Goal: Information Seeking & Learning: Learn about a topic

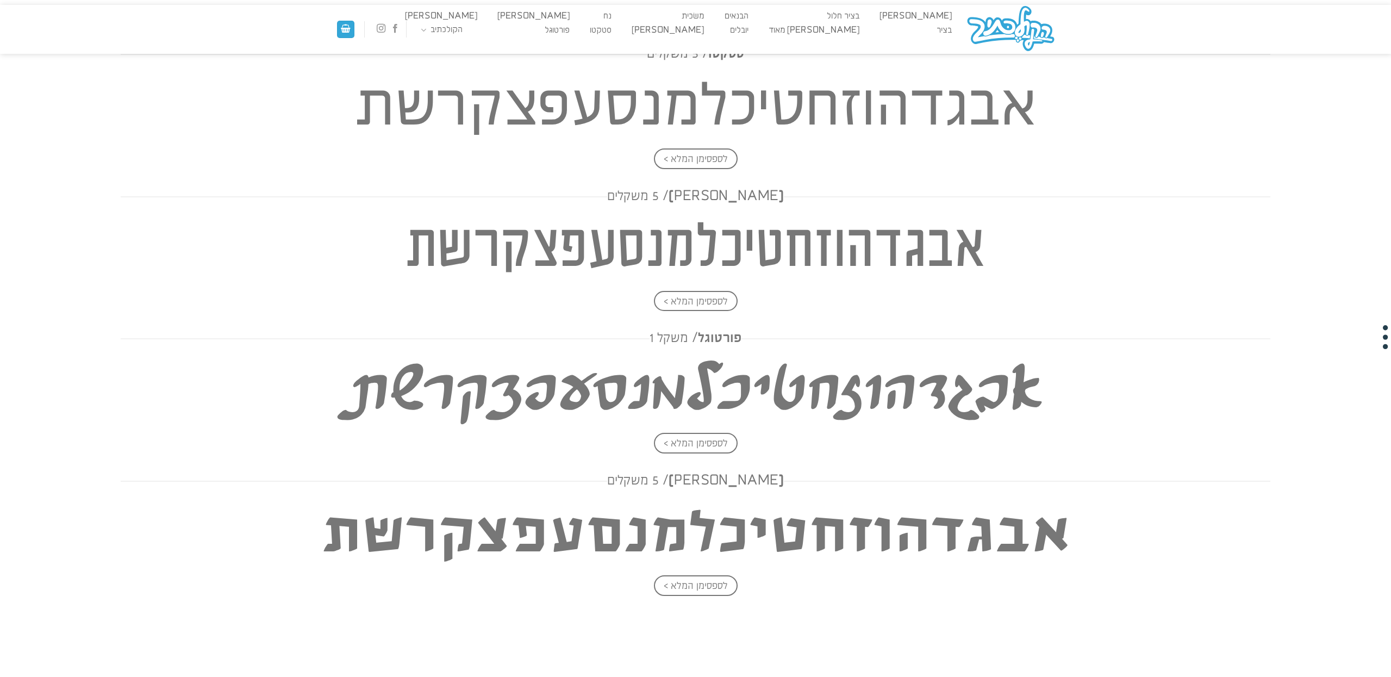
scroll to position [1686, 0]
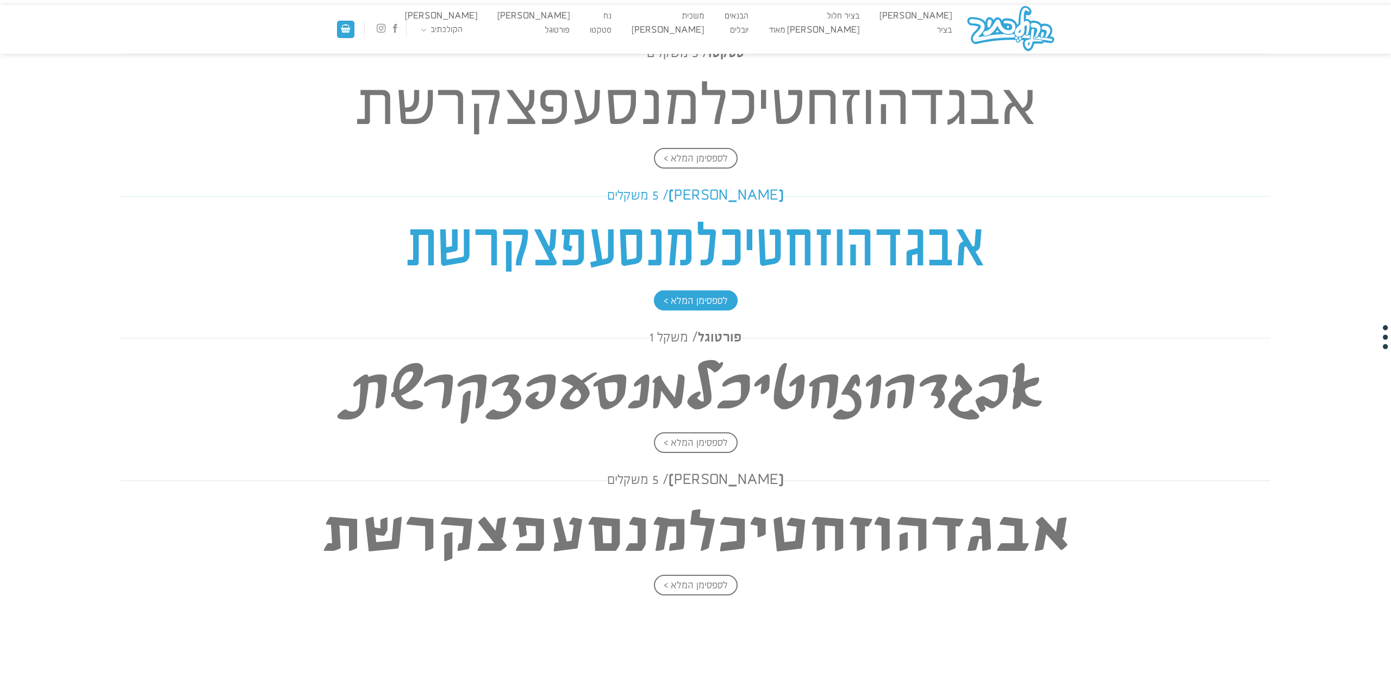
click at [898, 243] on h4 "אבגדהוזחטיכלמנסעפצקרשת" at bounding box center [696, 249] width 1150 height 78
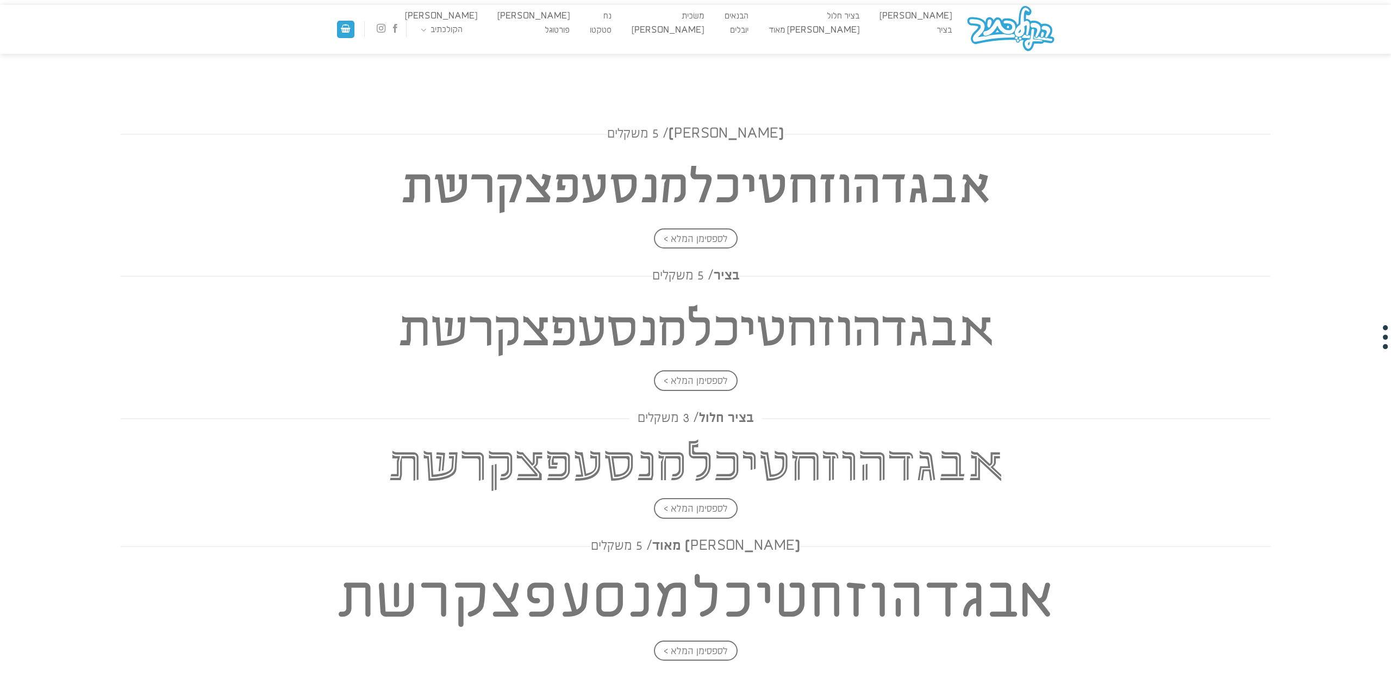
scroll to position [0, 0]
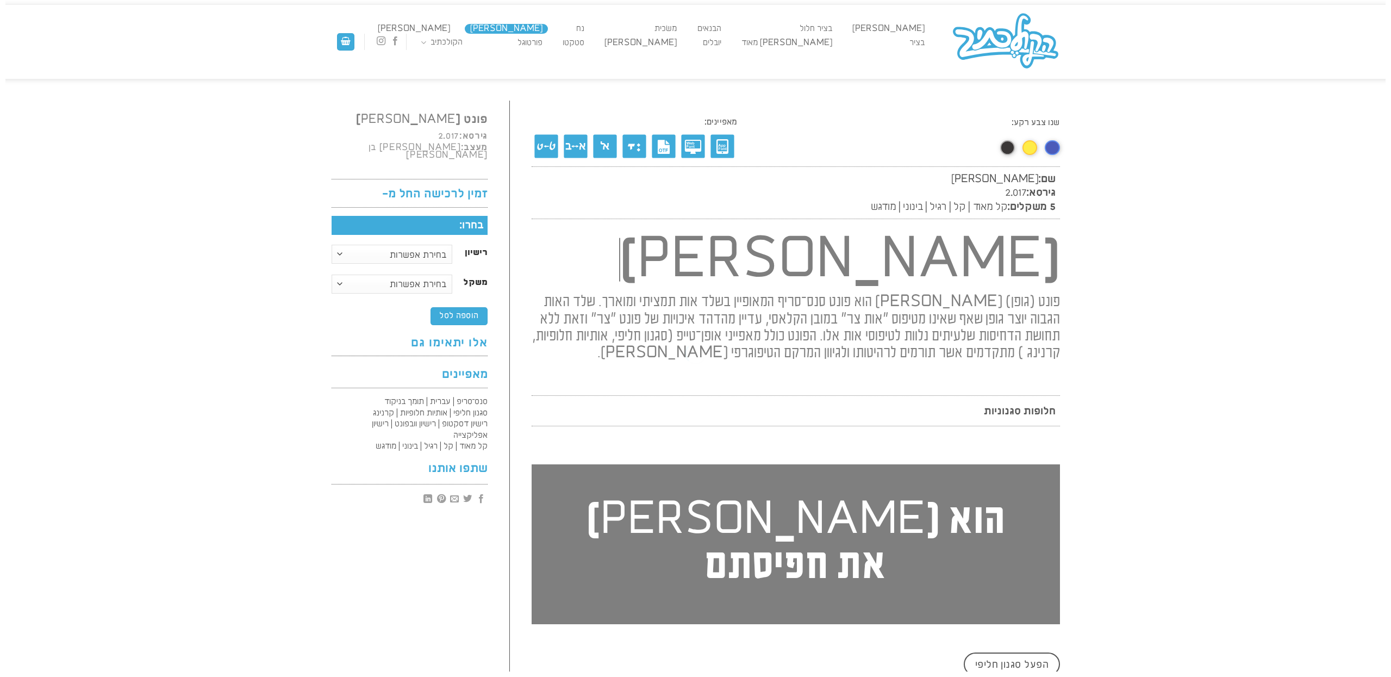
scroll to position [1, 0]
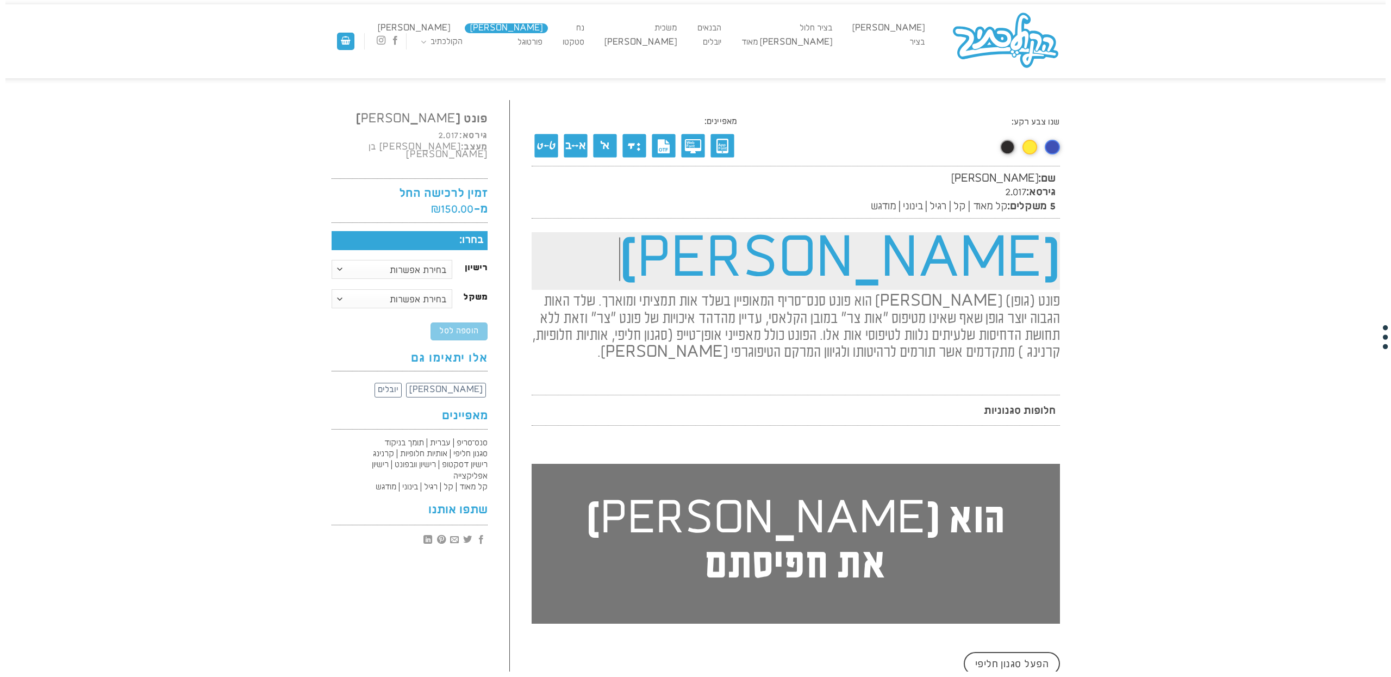
click at [1015, 252] on h1 "[PERSON_NAME]" at bounding box center [796, 261] width 528 height 58
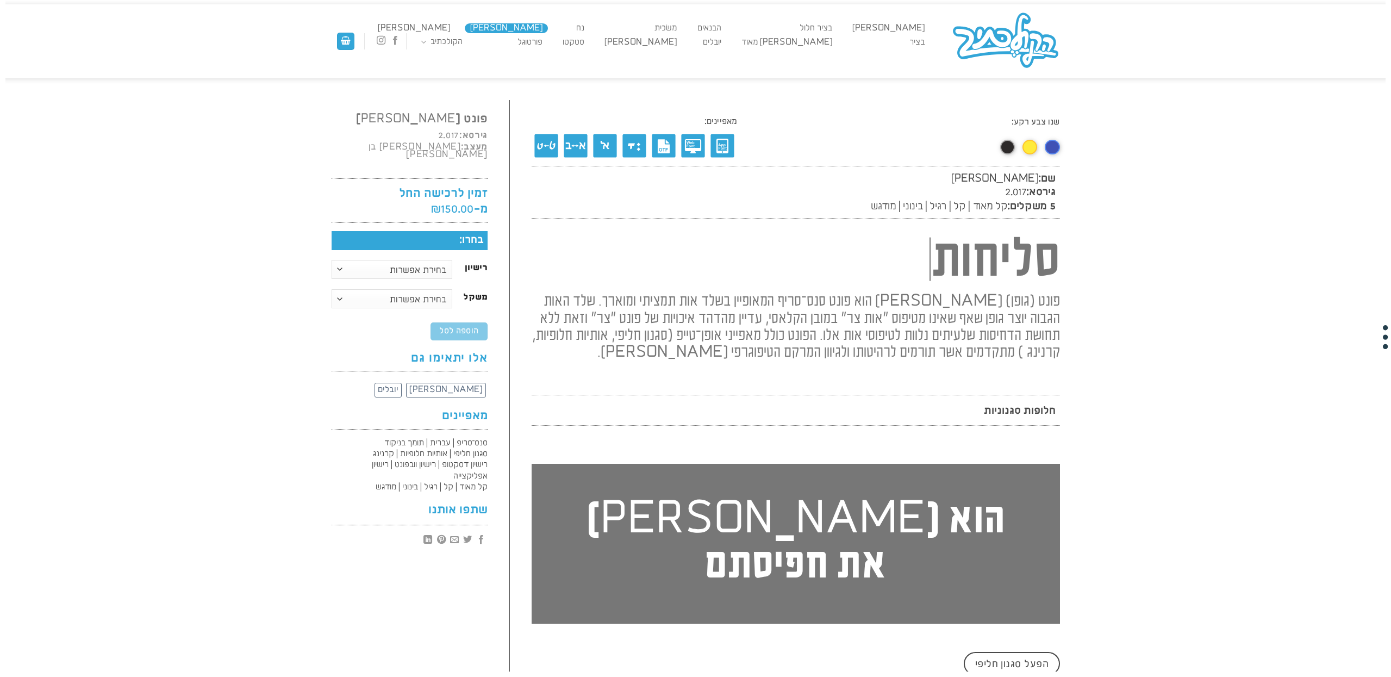
click at [968, 340] on h2 "פונט (גופן) [PERSON_NAME] הוא פונט סנס־סריף המאופיין בשלד אות תמציתי ומוארך. של…" at bounding box center [796, 323] width 528 height 76
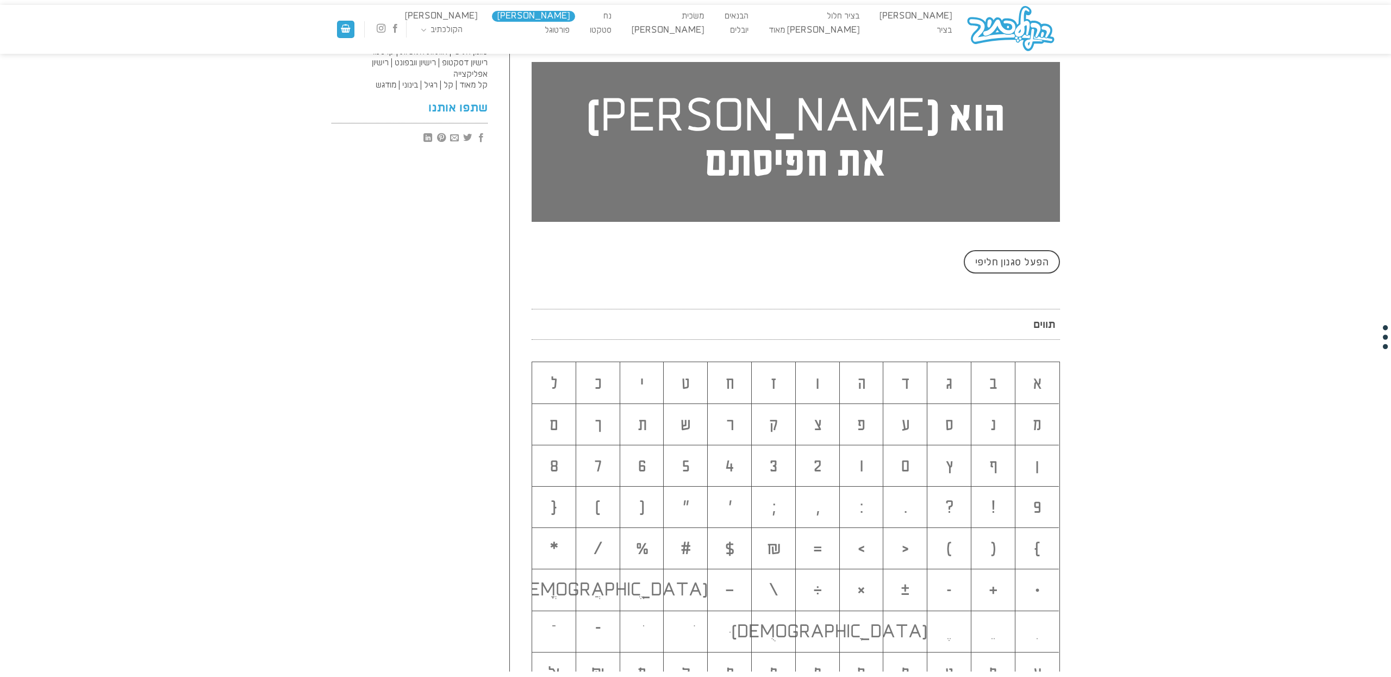
scroll to position [415, 0]
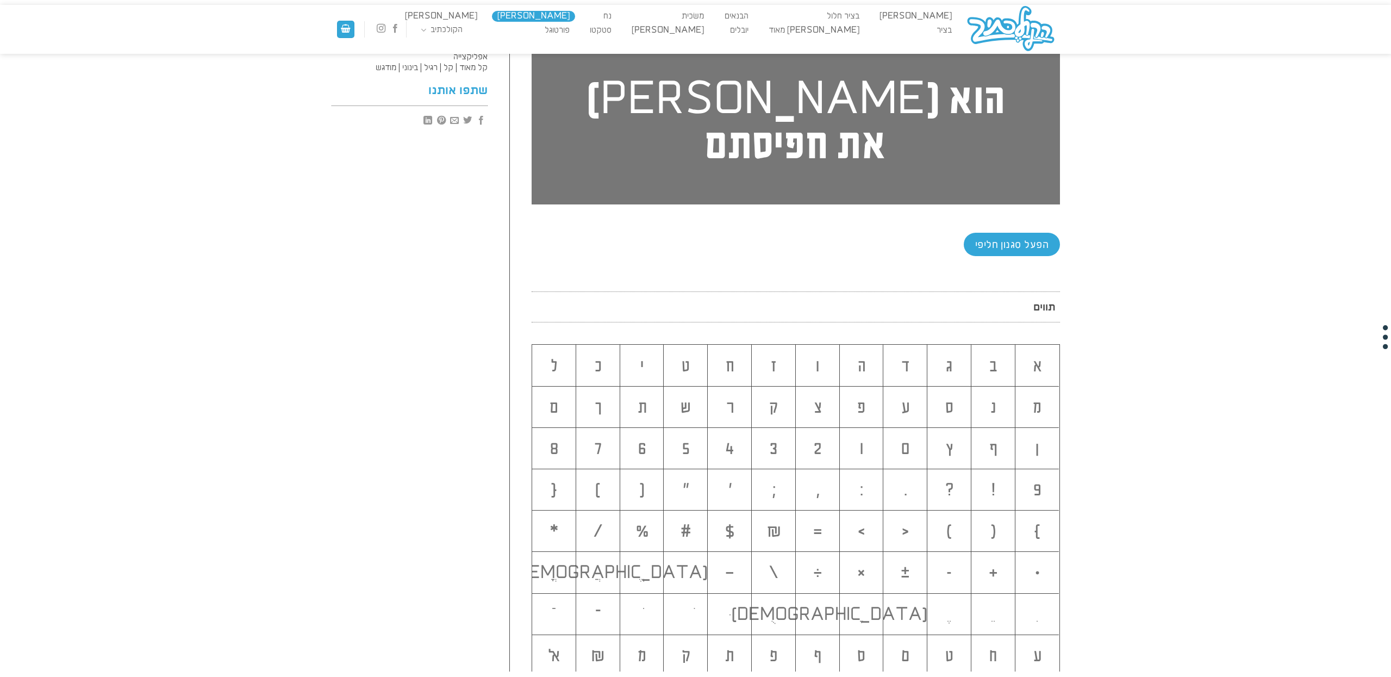
click at [1017, 234] on span "הפעל סגנון חליפי" at bounding box center [1011, 243] width 73 height 18
click at [1016, 234] on span "הפעל סגנון חליפי" at bounding box center [1011, 243] width 73 height 18
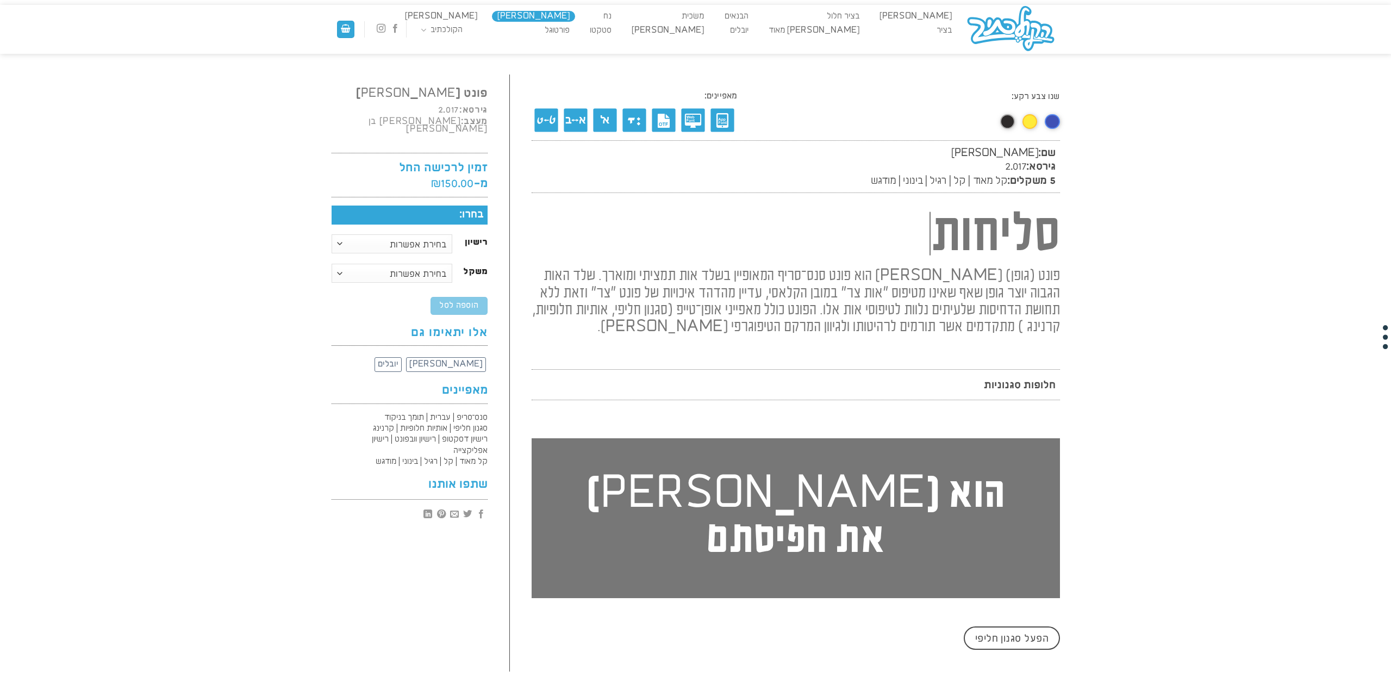
scroll to position [0, 0]
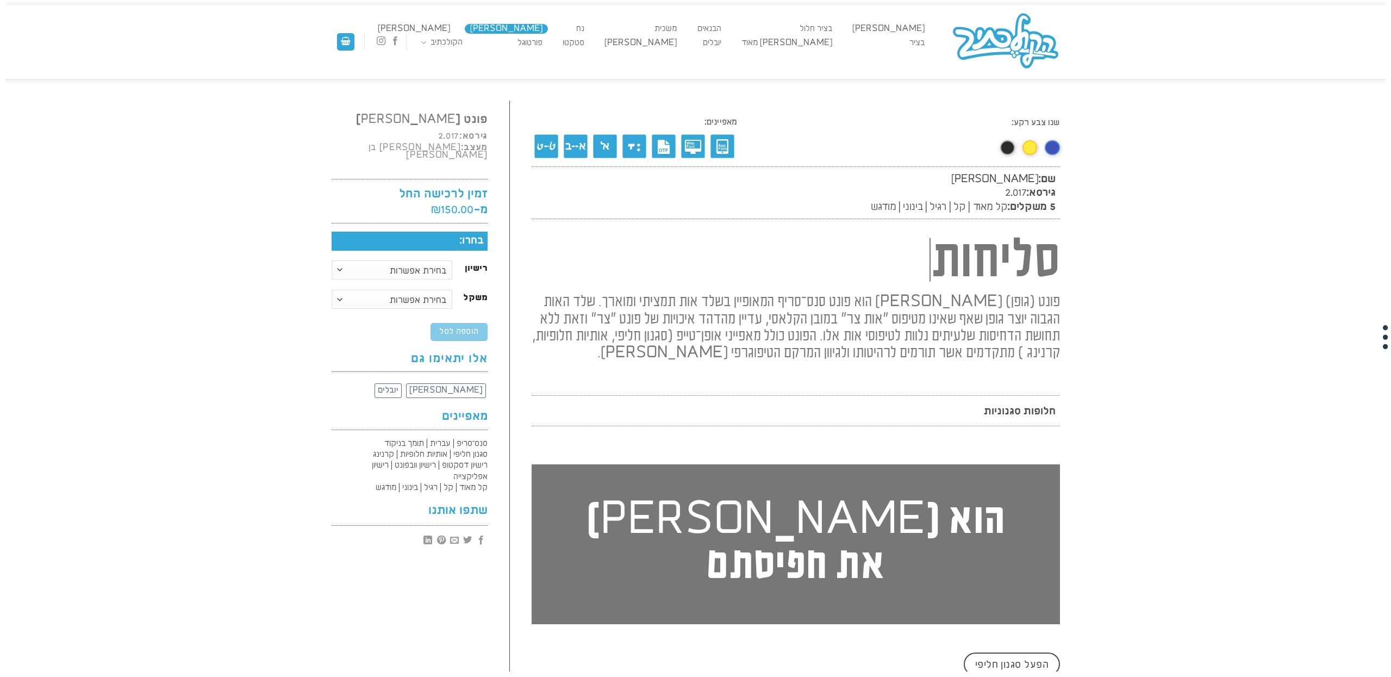
click at [880, 207] on span "קל מאוד | קל | רגיל | בינוני | מודגש" at bounding box center [939, 206] width 136 height 11
click at [871, 205] on span "קל מאוד | קל | רגיל | בינוני | מודגש" at bounding box center [939, 206] width 136 height 11
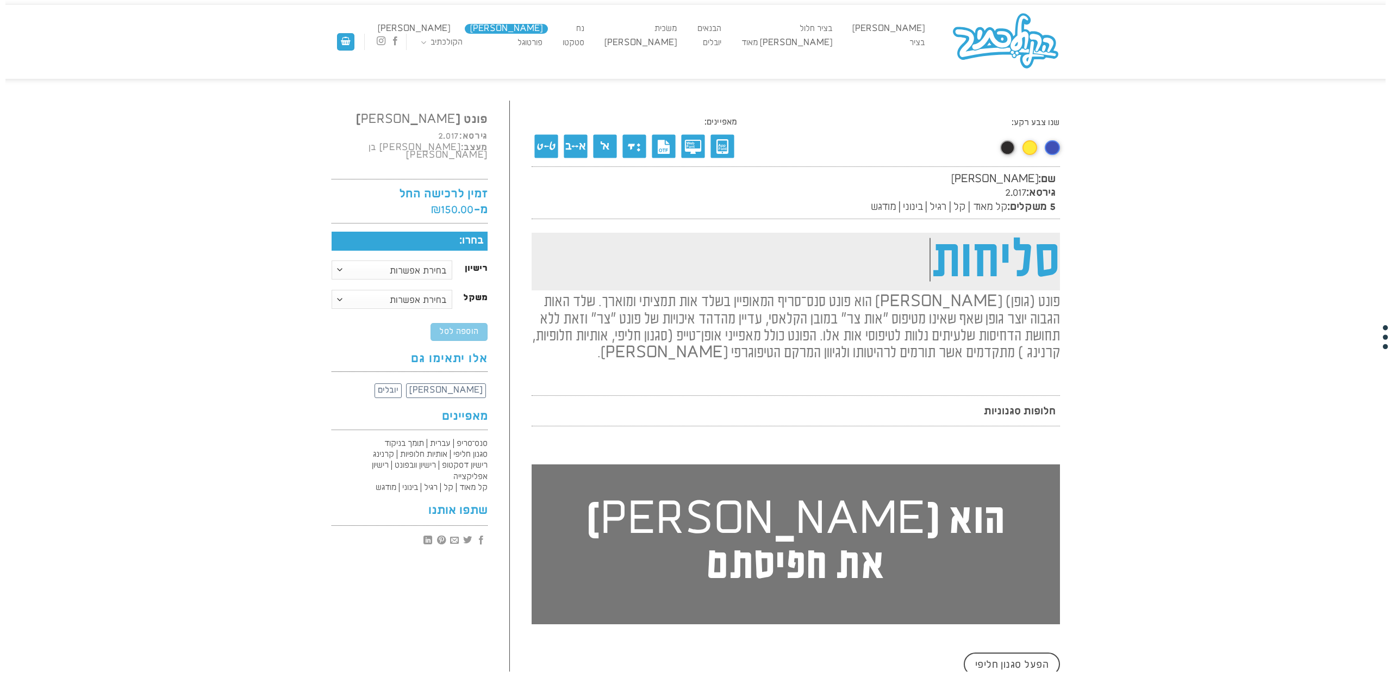
click at [958, 246] on h1 "סליחות" at bounding box center [796, 262] width 528 height 58
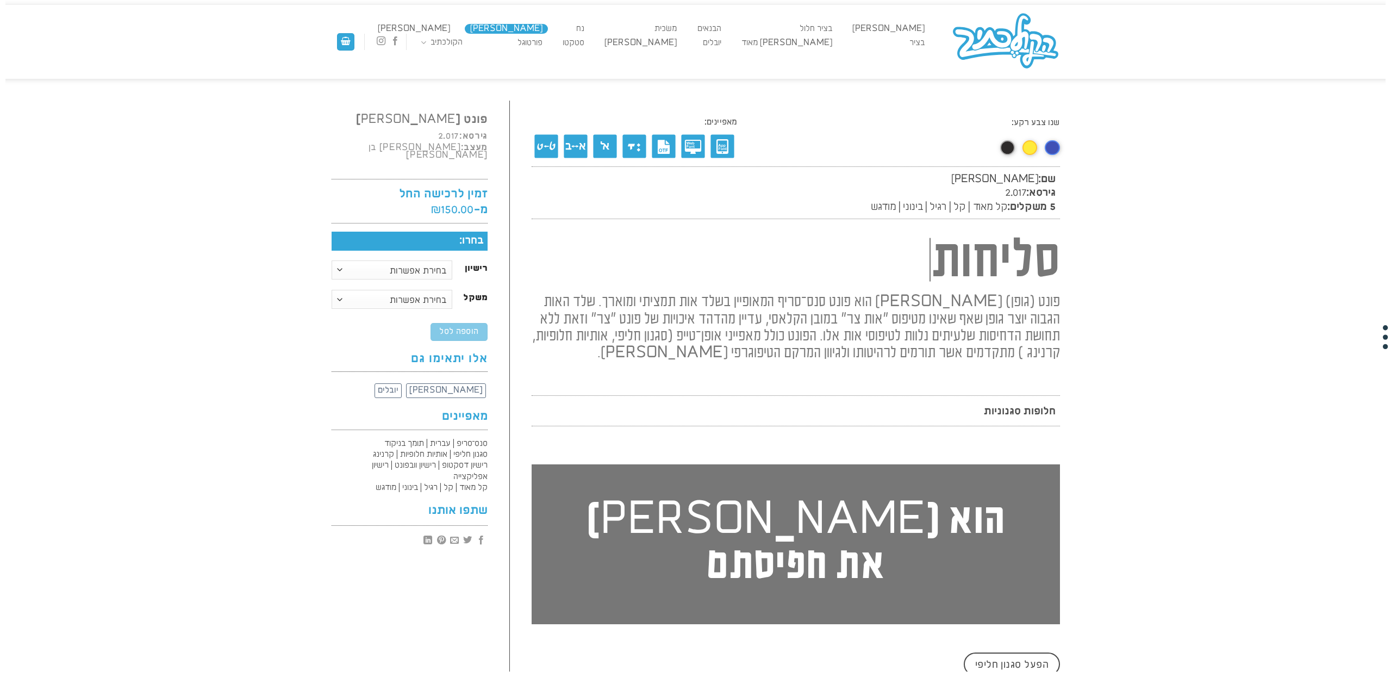
click at [878, 209] on span "קל מאוד | קל | רגיל | בינוני | מודגש" at bounding box center [939, 206] width 136 height 11
click at [986, 204] on span "קל מאוד | קל | רגיל | בינוני | מודגש" at bounding box center [939, 206] width 136 height 11
